Goal: Task Accomplishment & Management: Manage account settings

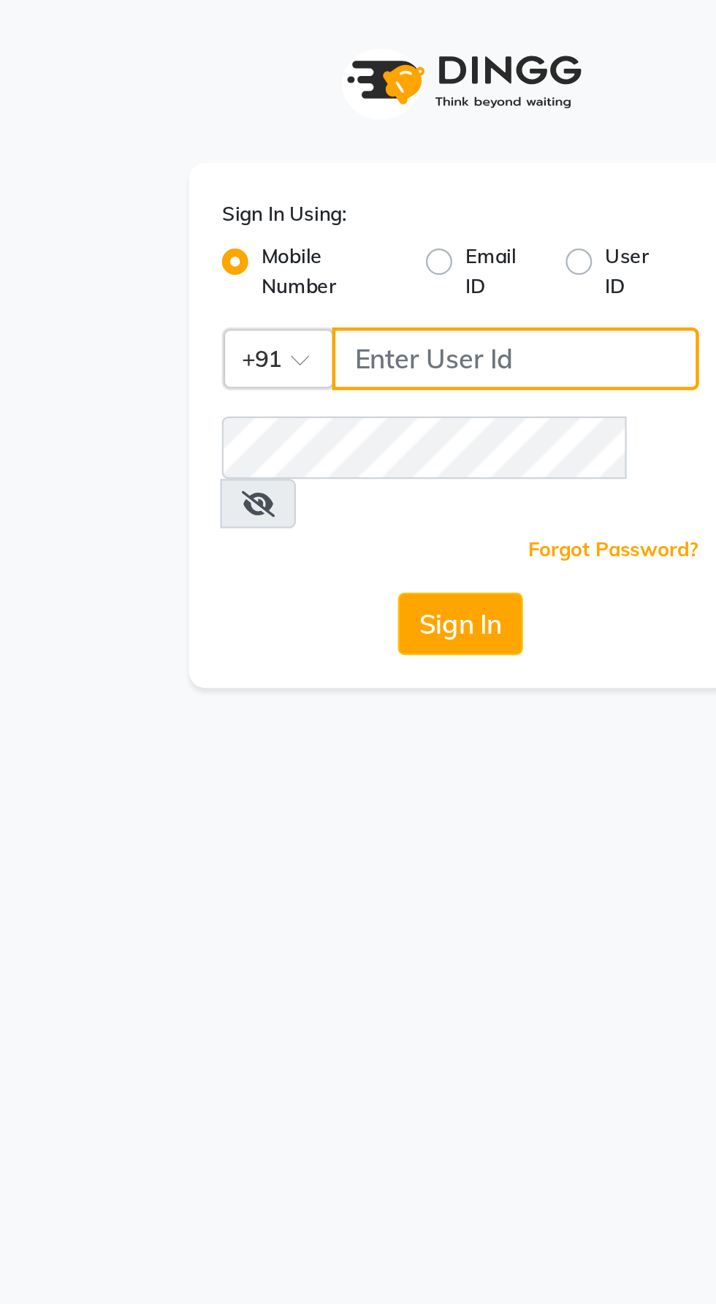
click at [324, 159] on input "Username" at bounding box center [382, 159] width 163 height 28
type input "9987786288"
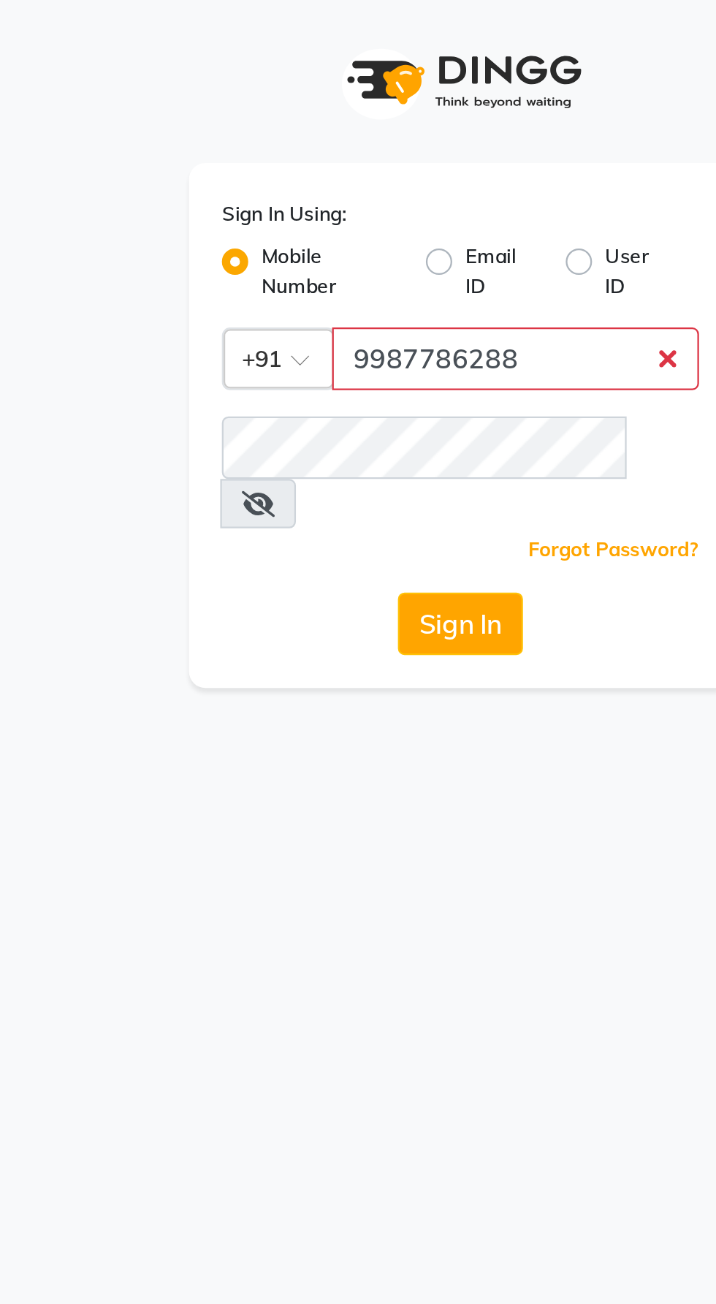
click at [330, 263] on button "Sign In" at bounding box center [358, 277] width 56 height 28
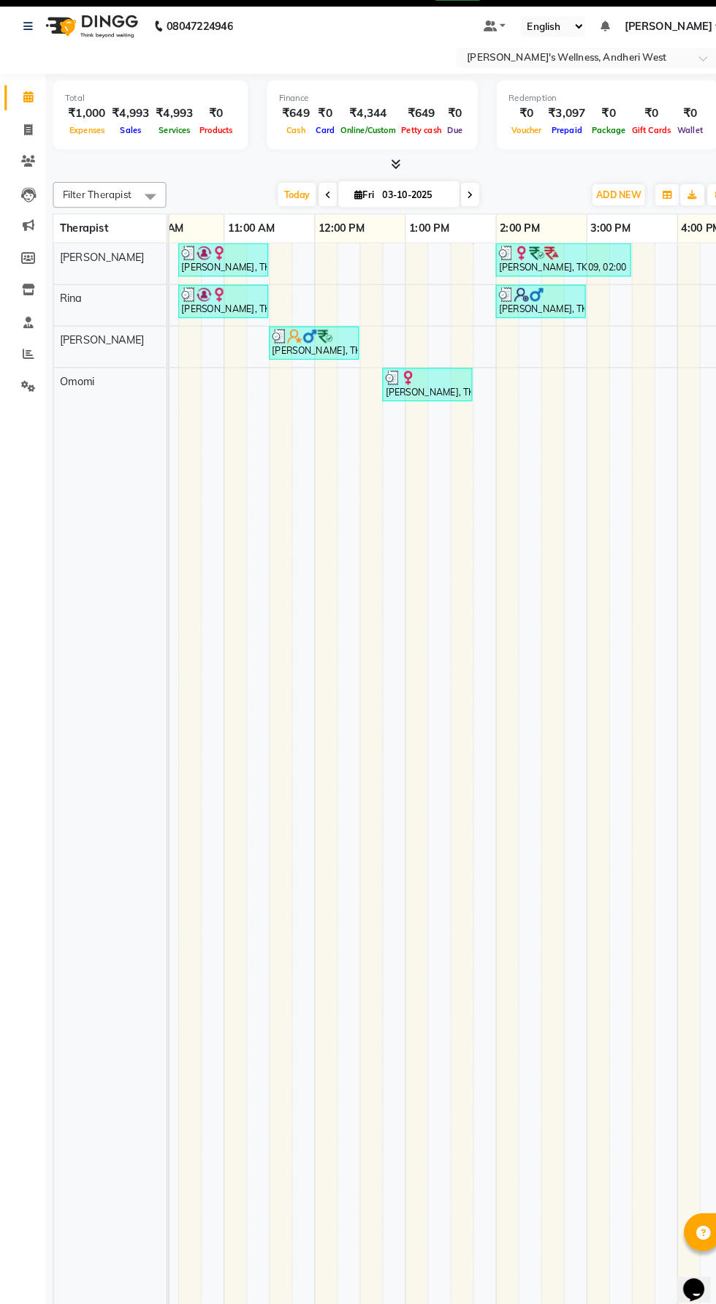
scroll to position [0, 234]
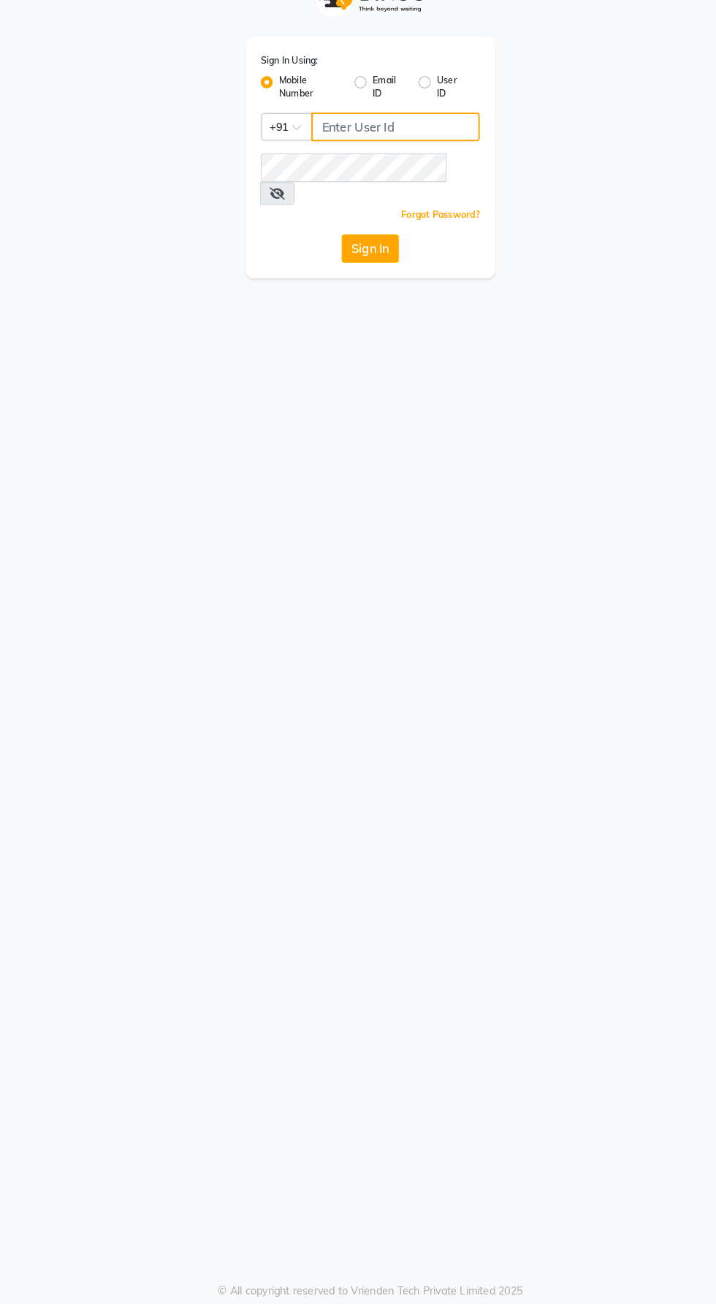
click at [335, 153] on input "Username" at bounding box center [382, 159] width 163 height 28
type input "9987786288"
click at [330, 263] on button "Sign In" at bounding box center [358, 277] width 56 height 28
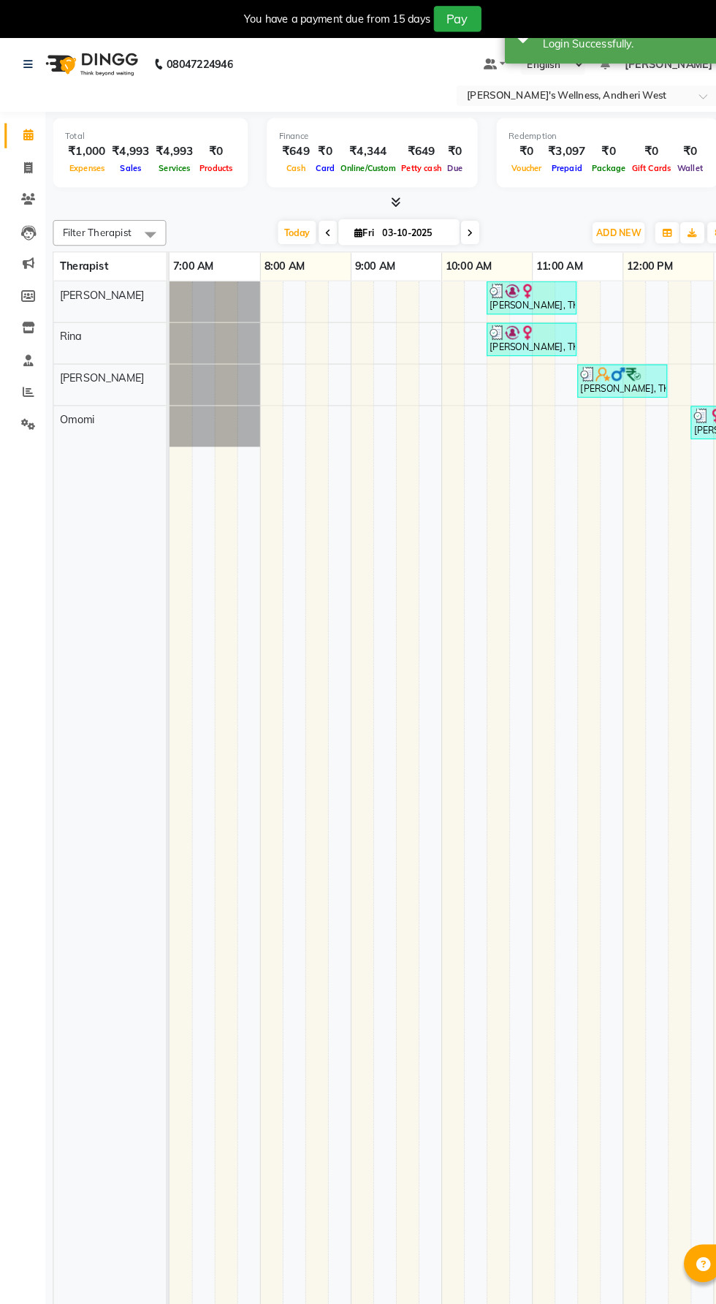
click at [455, 224] on icon at bounding box center [455, 225] width 6 height 9
type input "04-10-2025"
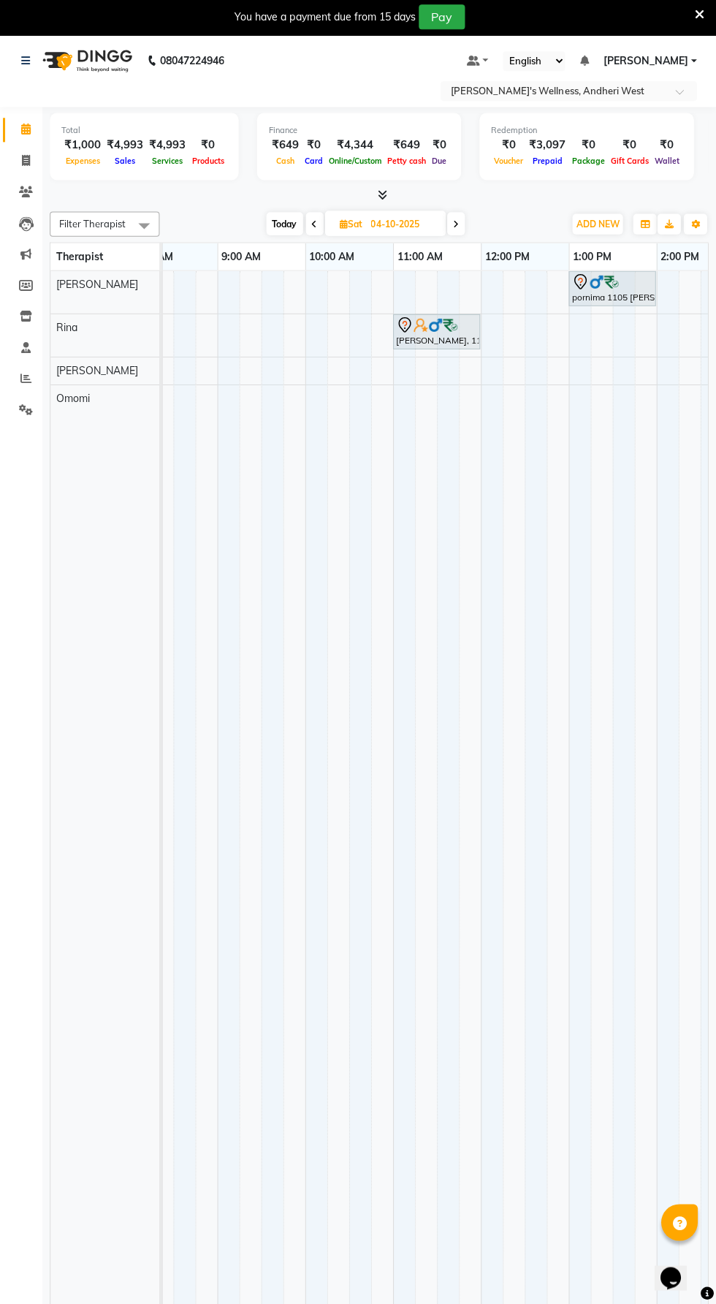
click at [469, 878] on td at bounding box center [471, 799] width 22 height 1054
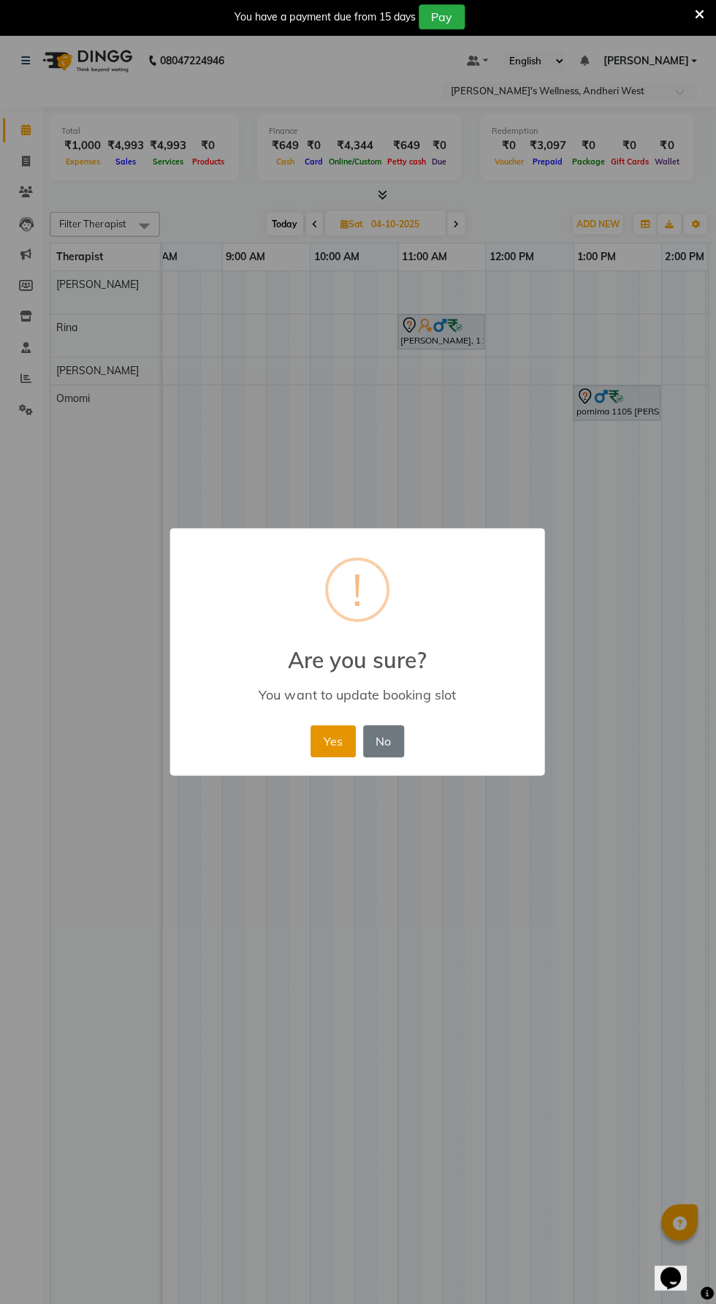
click at [332, 741] on button "Yes" at bounding box center [333, 741] width 45 height 32
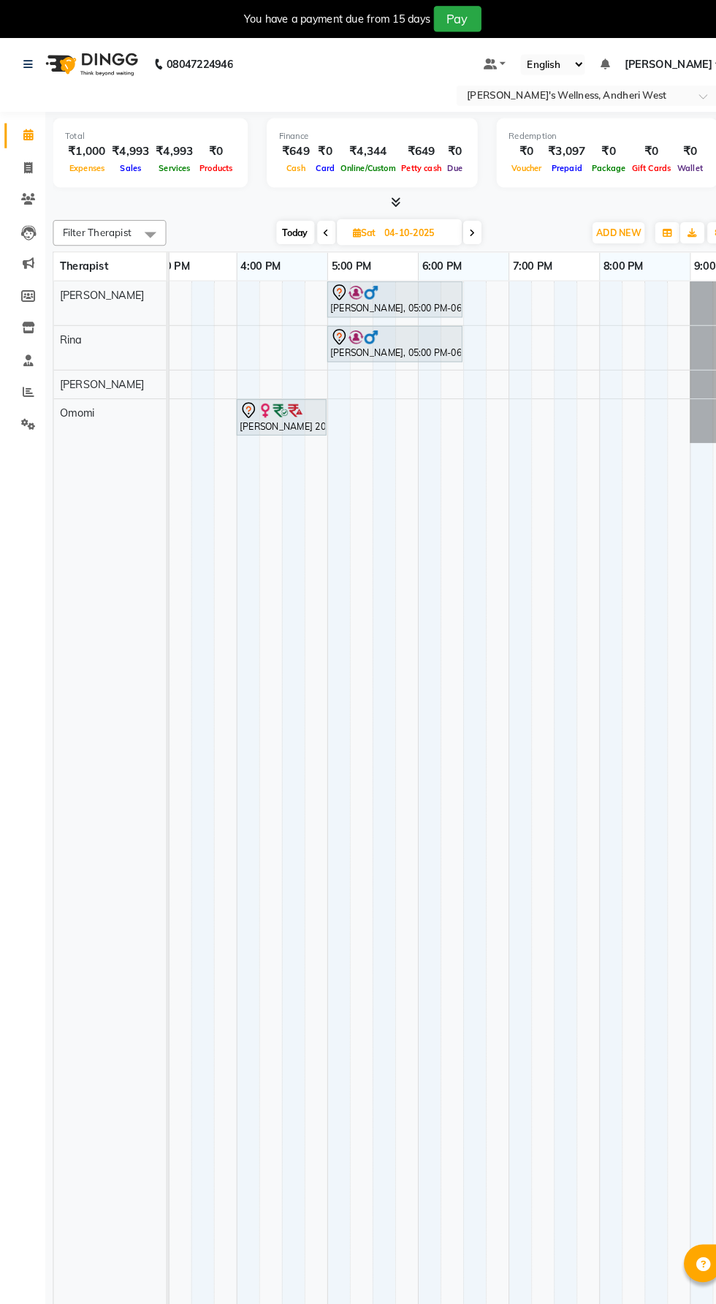
scroll to position [0, 770]
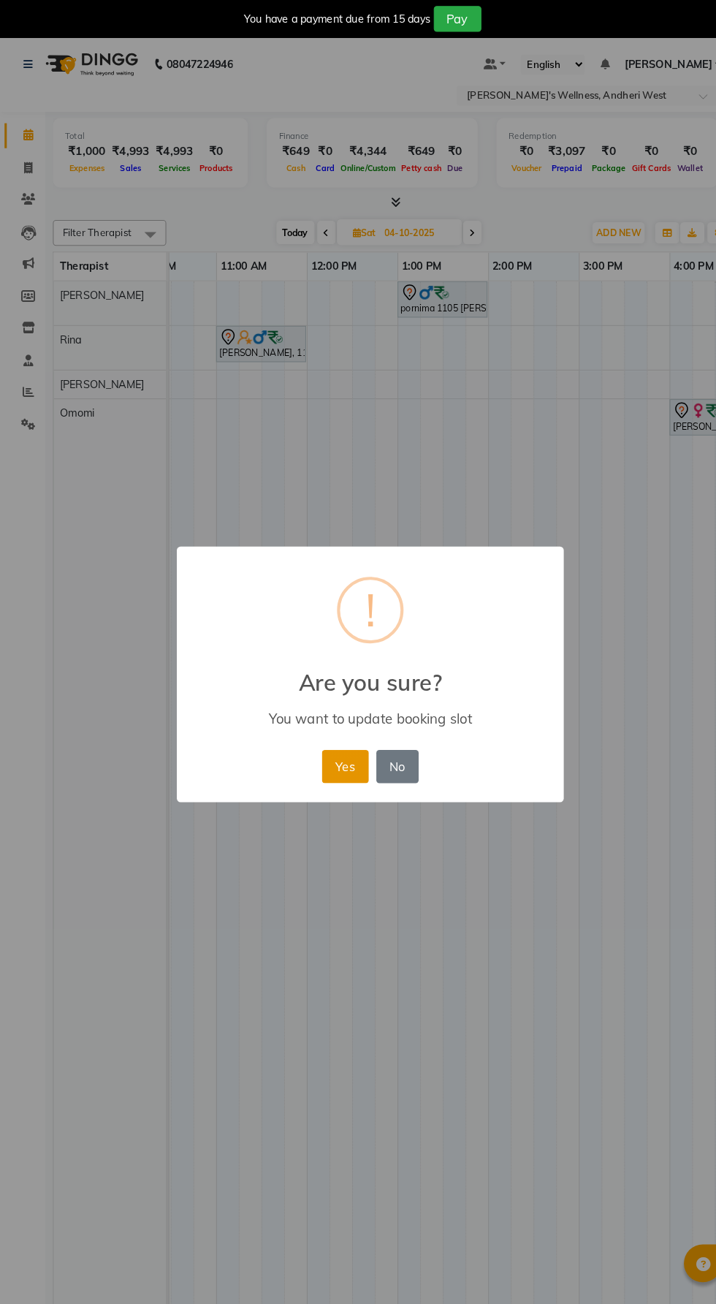
click at [324, 742] on button "Yes" at bounding box center [333, 741] width 45 height 32
